Goal: Check status: Check status

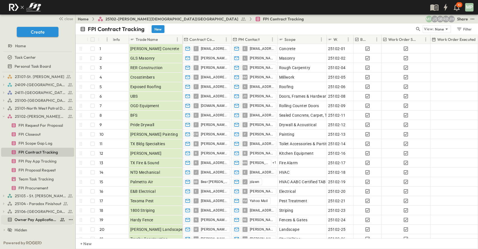
click at [20, 219] on span "Owner Pay Application Tracking" at bounding box center [36, 220] width 43 height 6
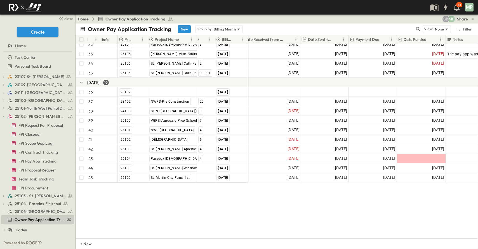
scroll to position [341, 111]
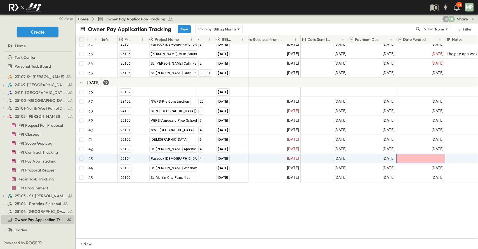
click at [423, 156] on div at bounding box center [420, 158] width 48 height 9
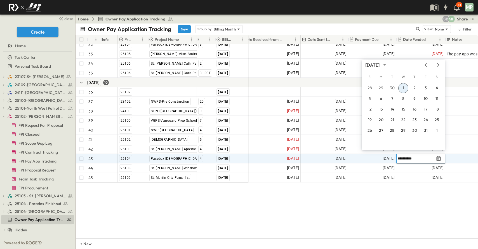
type input "**********"
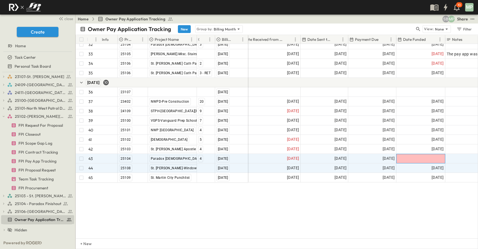
click at [425, 155] on div at bounding box center [420, 158] width 48 height 9
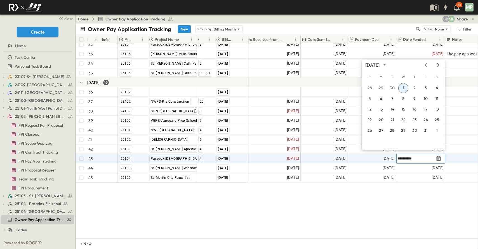
click at [424, 156] on input "**********" at bounding box center [415, 158] width 36 height 5
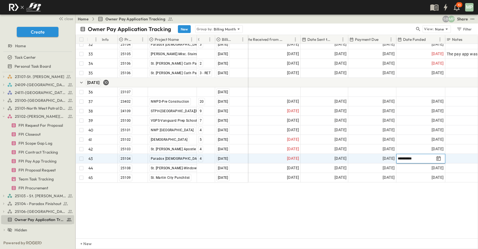
click at [424, 156] on input "**********" at bounding box center [415, 158] width 36 height 5
click at [435, 156] on div at bounding box center [415, 158] width 39 height 5
click at [437, 156] on icon "Tracking Date Menu" at bounding box center [438, 159] width 6 height 6
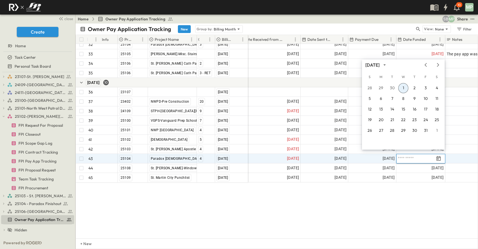
click at [405, 86] on button "1" at bounding box center [403, 88] width 10 height 10
click at [405, 87] on div at bounding box center [420, 91] width 48 height 9
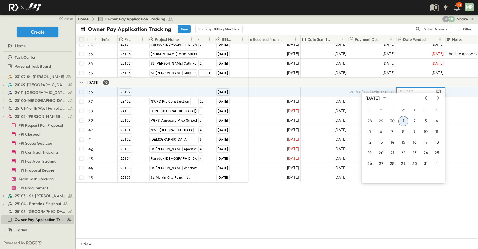
click at [416, 196] on div "30 [GEOGRAPHIC_DATA][DEMOGRAPHIC_DATA] [DATE] 31 25103 [DEMOGRAPHIC_DATA][PERSO…" at bounding box center [277, 141] width 402 height 194
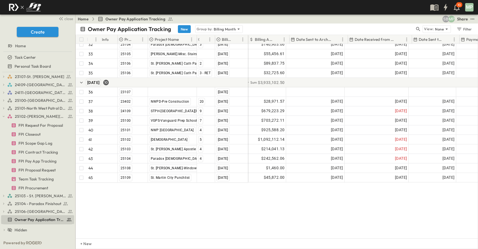
scroll to position [341, 0]
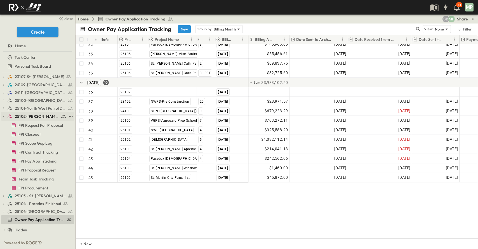
click at [6, 116] on button "button" at bounding box center [3, 116] width 5 height 5
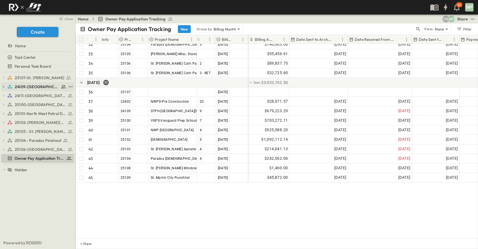
click at [4, 85] on icon "button" at bounding box center [4, 87] width 4 height 4
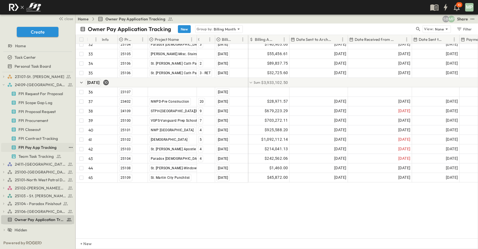
click at [35, 144] on link "FPI Pay App Tracking" at bounding box center [33, 147] width 65 height 8
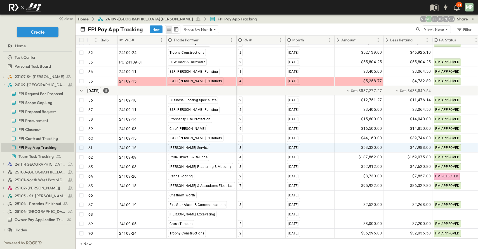
scroll to position [581, 0]
